Goal: Transaction & Acquisition: Book appointment/travel/reservation

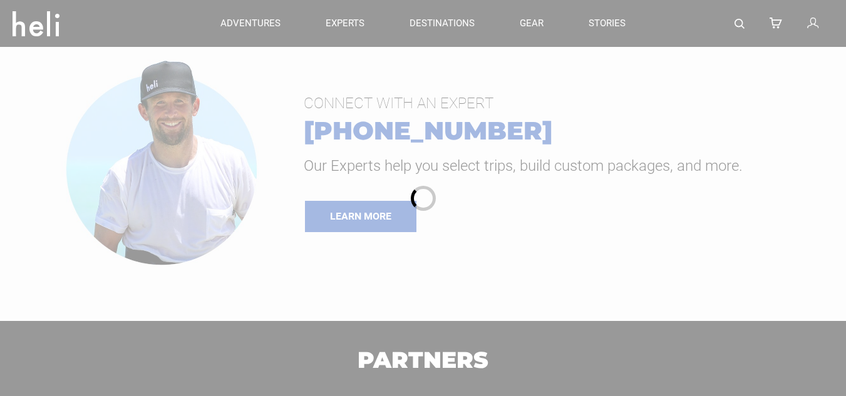
type input "Heli Skiing"
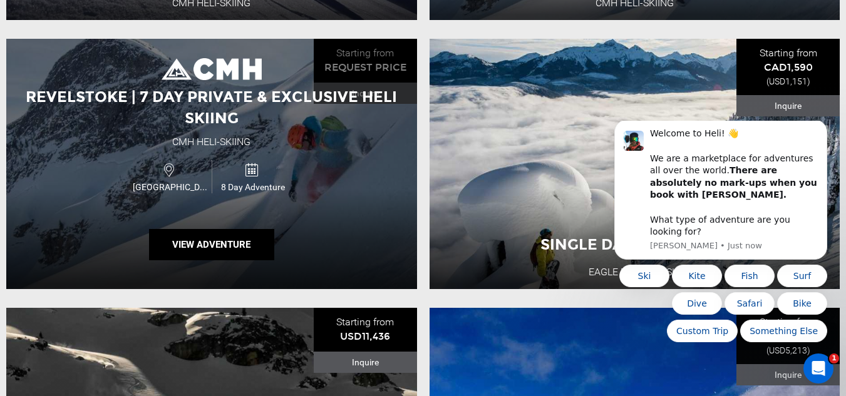
scroll to position [501, 0]
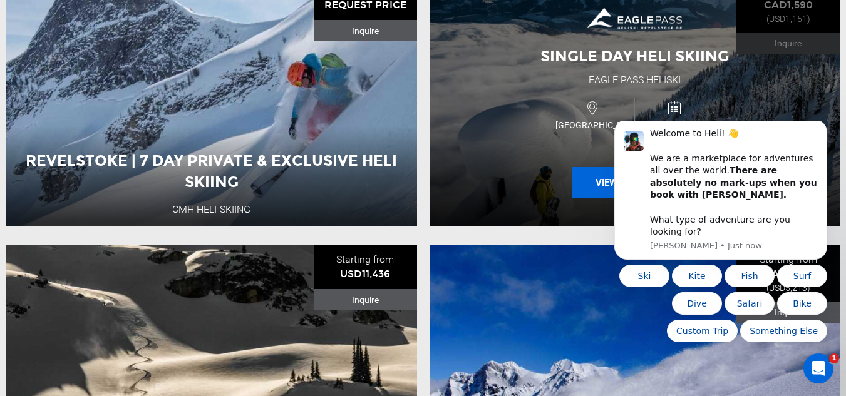
click at [587, 187] on button "View Adventure" at bounding box center [634, 182] width 125 height 31
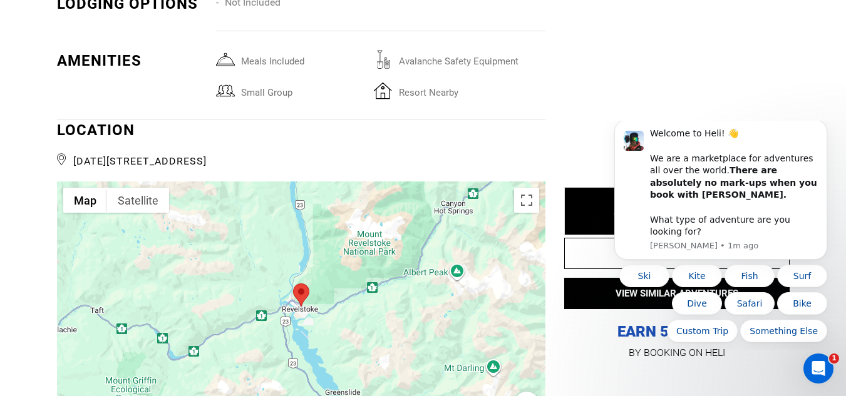
scroll to position [2192, 0]
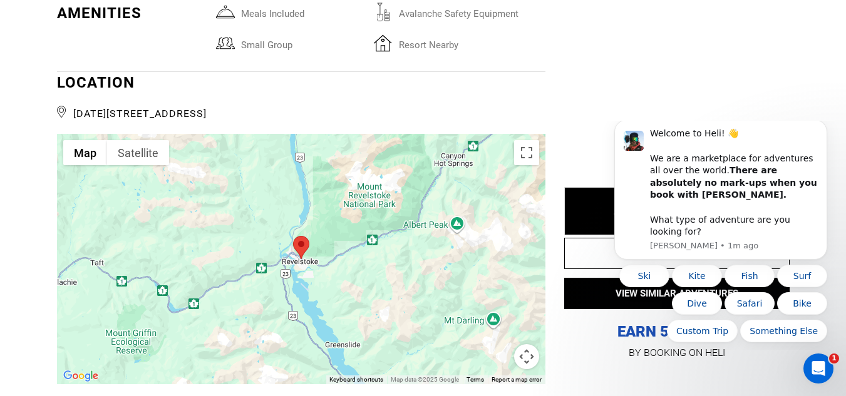
click at [457, 304] on div at bounding box center [301, 259] width 488 height 250
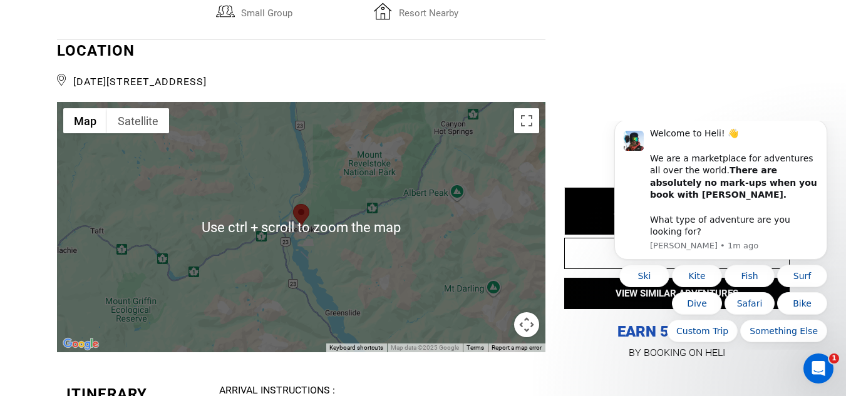
scroll to position [2254, 0]
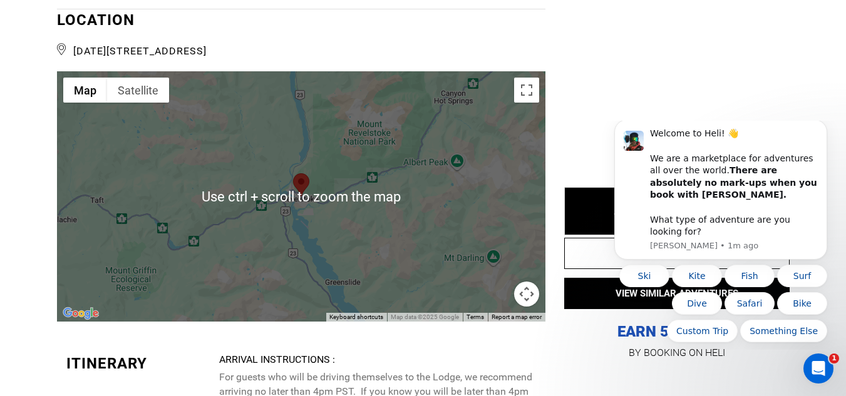
click at [467, 249] on div at bounding box center [301, 196] width 488 height 250
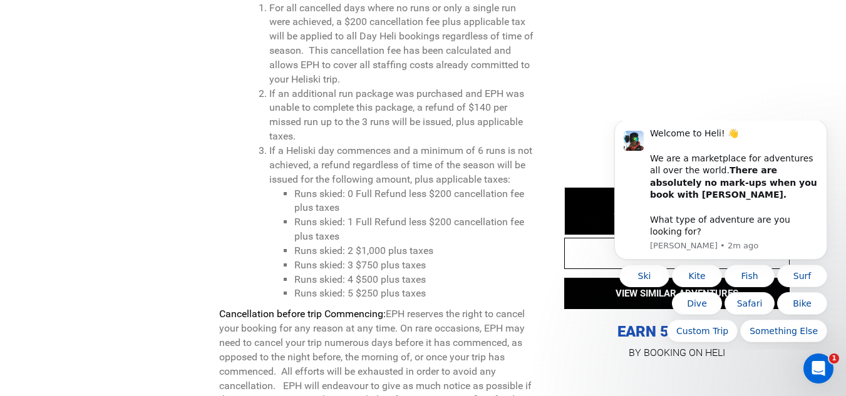
scroll to position [3507, 0]
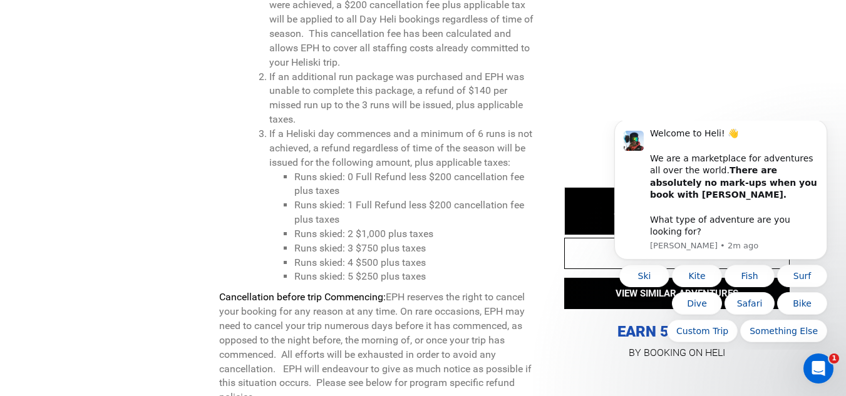
type input "Heli Skiing"
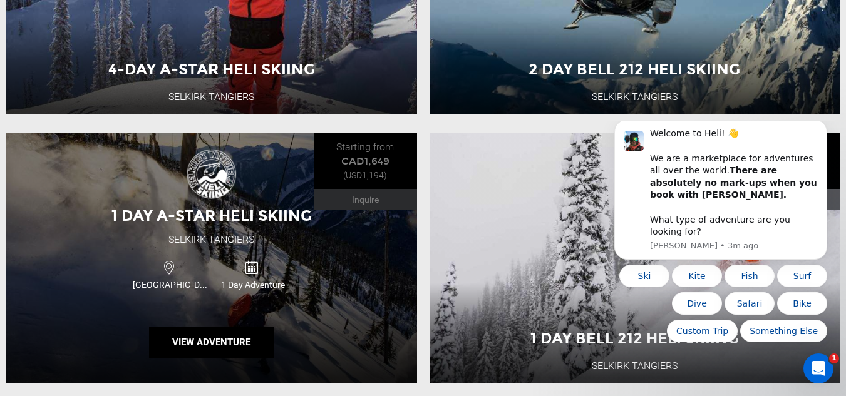
scroll to position [1440, 0]
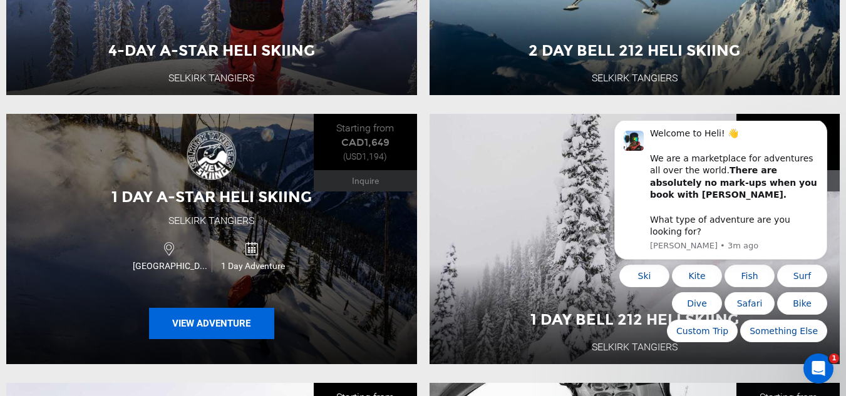
click at [229, 328] on button "View Adventure" at bounding box center [211, 323] width 125 height 31
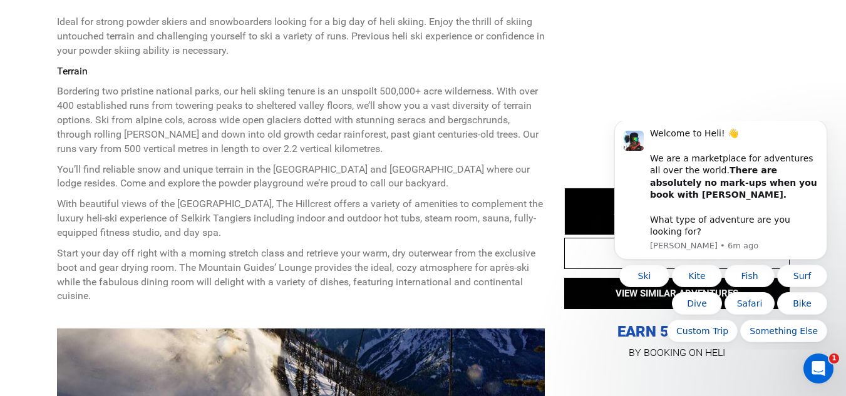
scroll to position [564, 0]
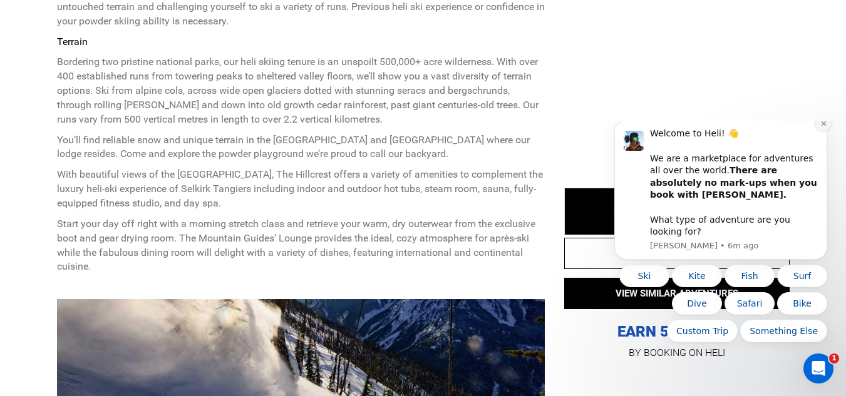
click at [825, 127] on icon "Dismiss notification" at bounding box center [823, 123] width 7 height 7
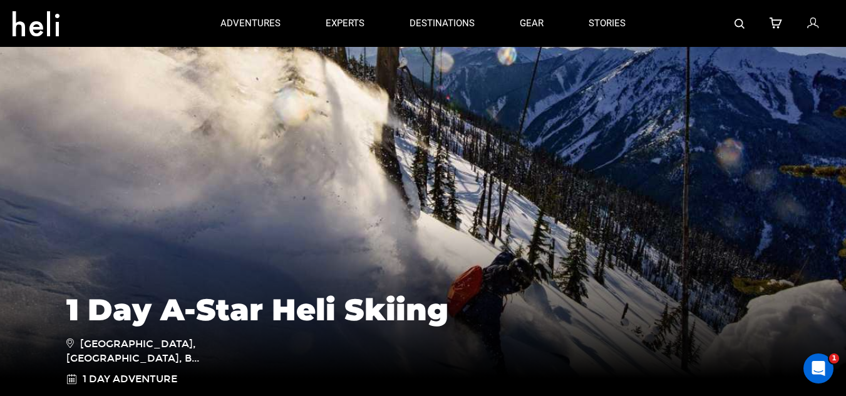
scroll to position [0, 0]
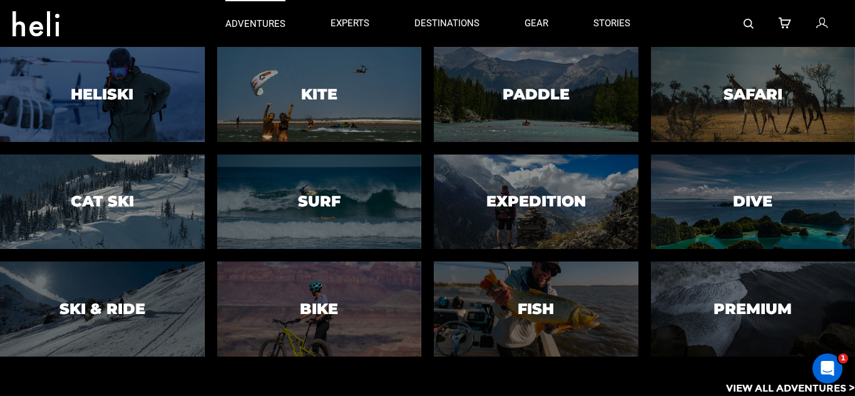
click at [268, 18] on p "adventures" at bounding box center [255, 24] width 60 height 13
click at [269, 24] on p "adventures" at bounding box center [255, 24] width 60 height 13
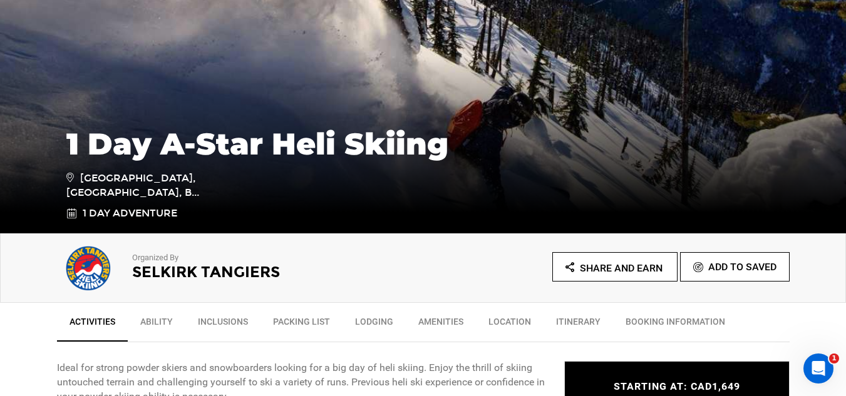
scroll to position [250, 0]
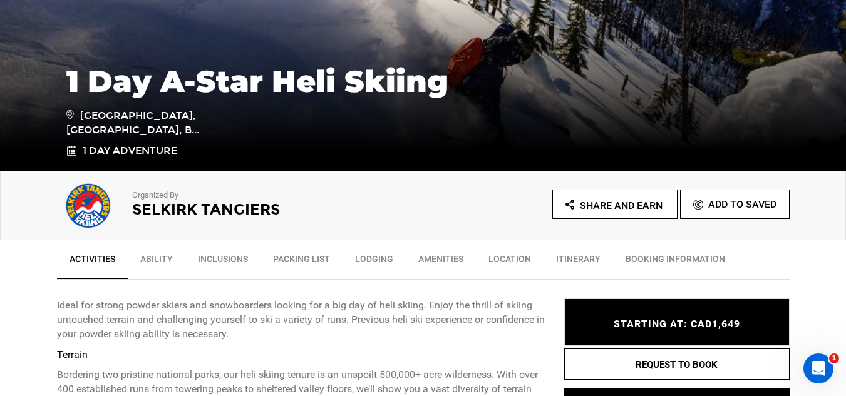
click at [644, 254] on link "BOOKING INFORMATION" at bounding box center [675, 262] width 125 height 31
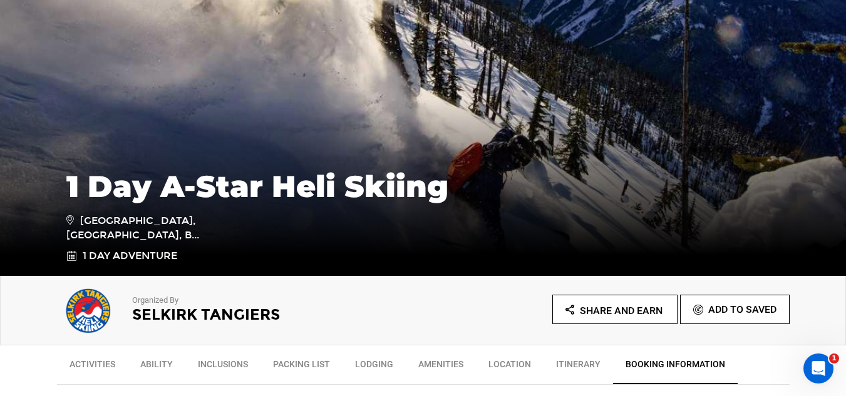
scroll to position [188, 0]
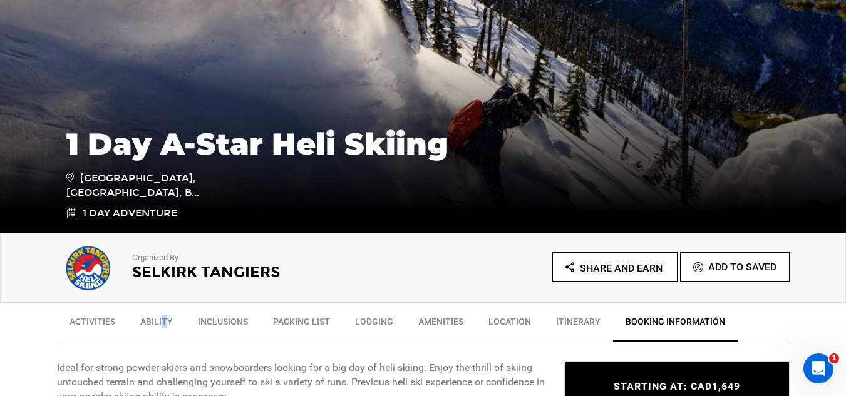
click at [167, 323] on link "Ability" at bounding box center [157, 324] width 58 height 31
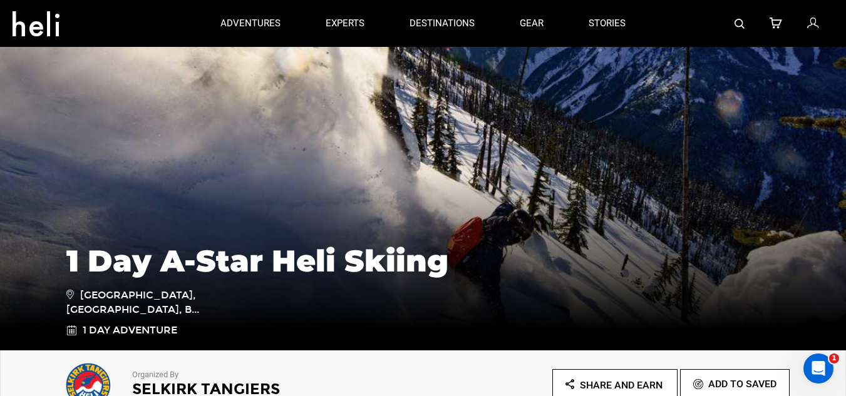
scroll to position [0, 0]
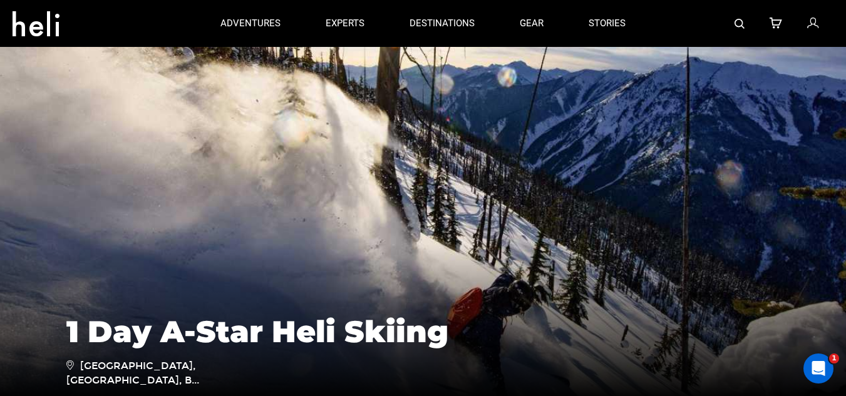
click at [812, 23] on icon at bounding box center [812, 24] width 11 height 16
click at [336, 28] on p "experts" at bounding box center [345, 24] width 39 height 13
